Goal: Transaction & Acquisition: Book appointment/travel/reservation

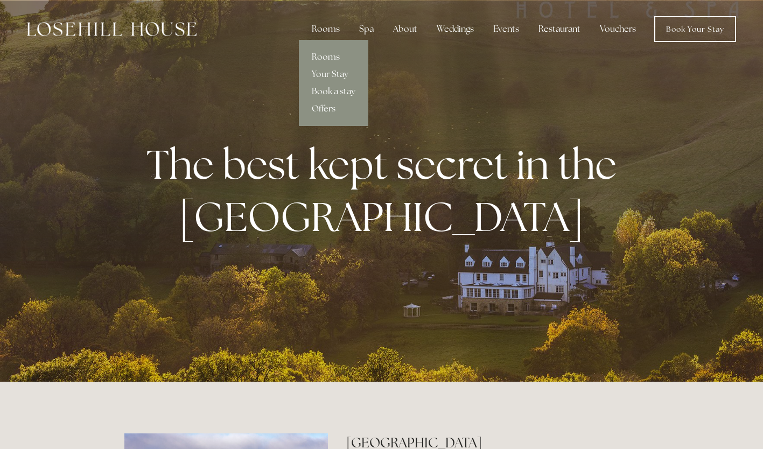
click at [328, 53] on link "Rooms" at bounding box center [333, 56] width 69 height 17
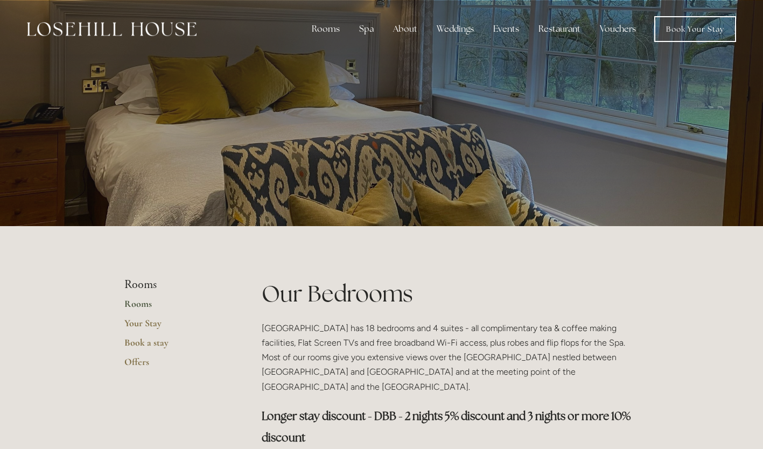
scroll to position [161, 0]
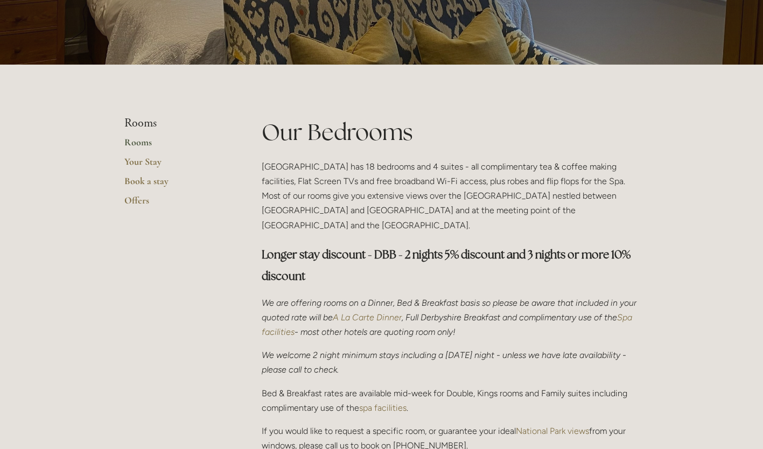
drag, startPoint x: 245, startPoint y: 324, endPoint x: 187, endPoint y: 364, distance: 70.3
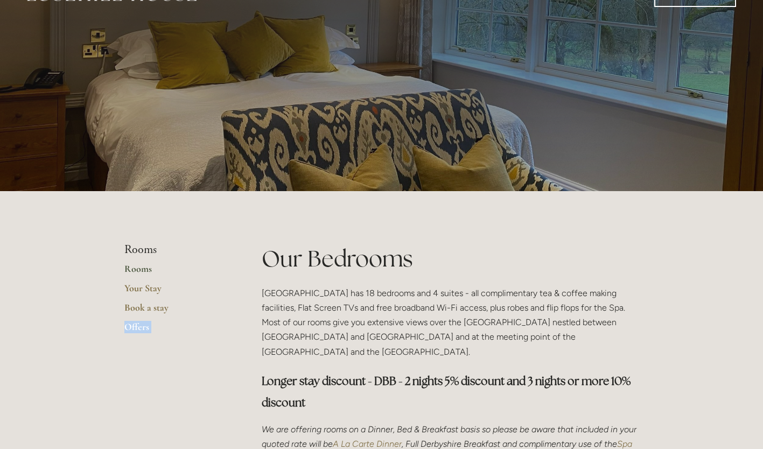
scroll to position [0, 0]
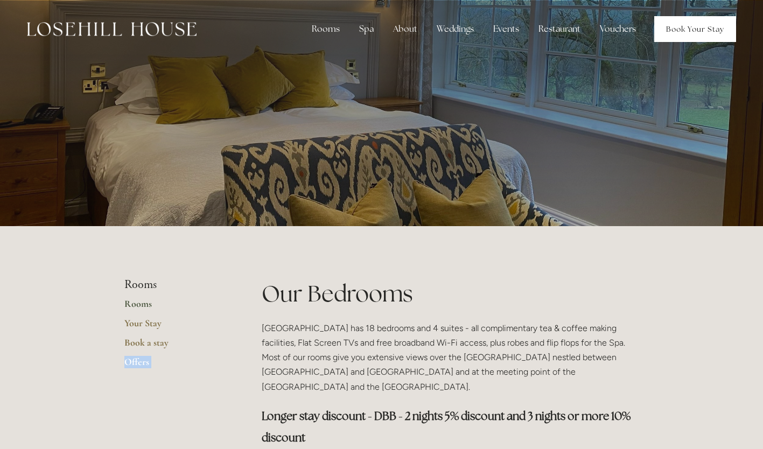
click at [700, 19] on link "Book Your Stay" at bounding box center [695, 29] width 82 height 26
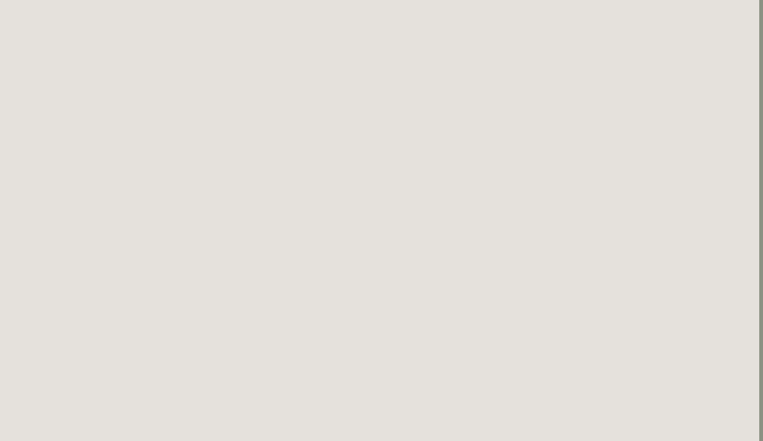
scroll to position [226, 4]
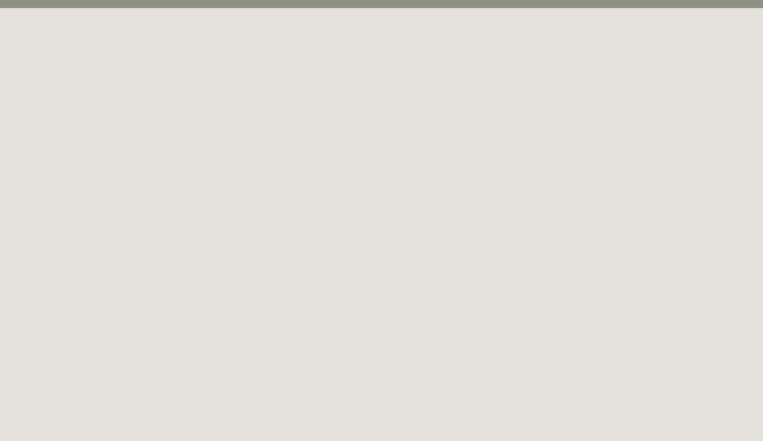
scroll to position [0, 0]
